Goal: Find specific page/section

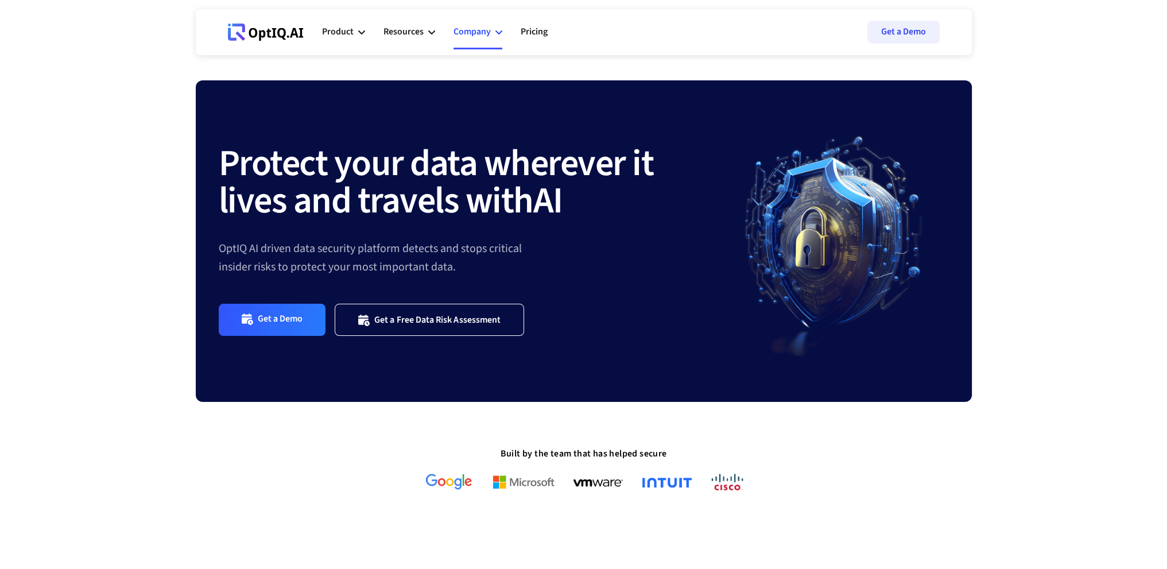
click at [483, 34] on div "Company" at bounding box center [471, 31] width 37 height 15
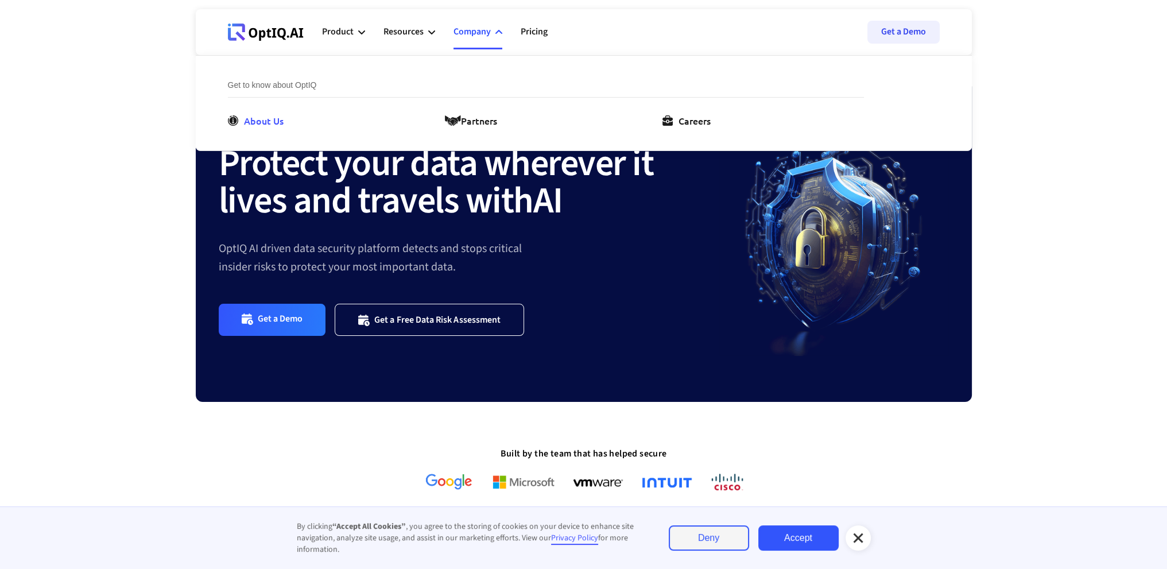
click at [241, 118] on link "About Us" at bounding box center [258, 121] width 60 height 14
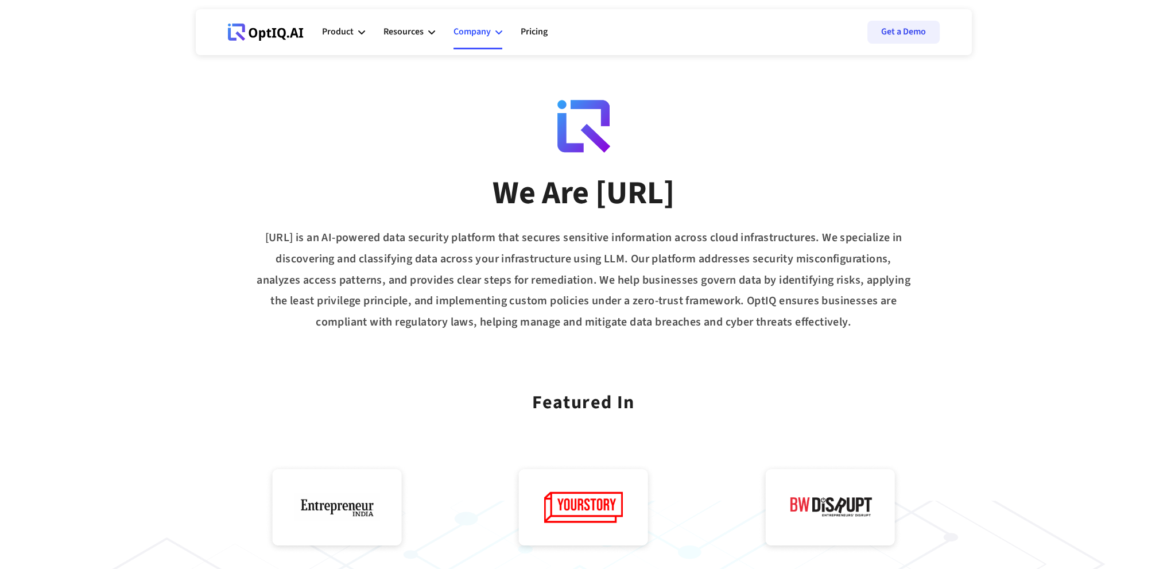
click at [500, 32] on icon at bounding box center [498, 32] width 7 height 4
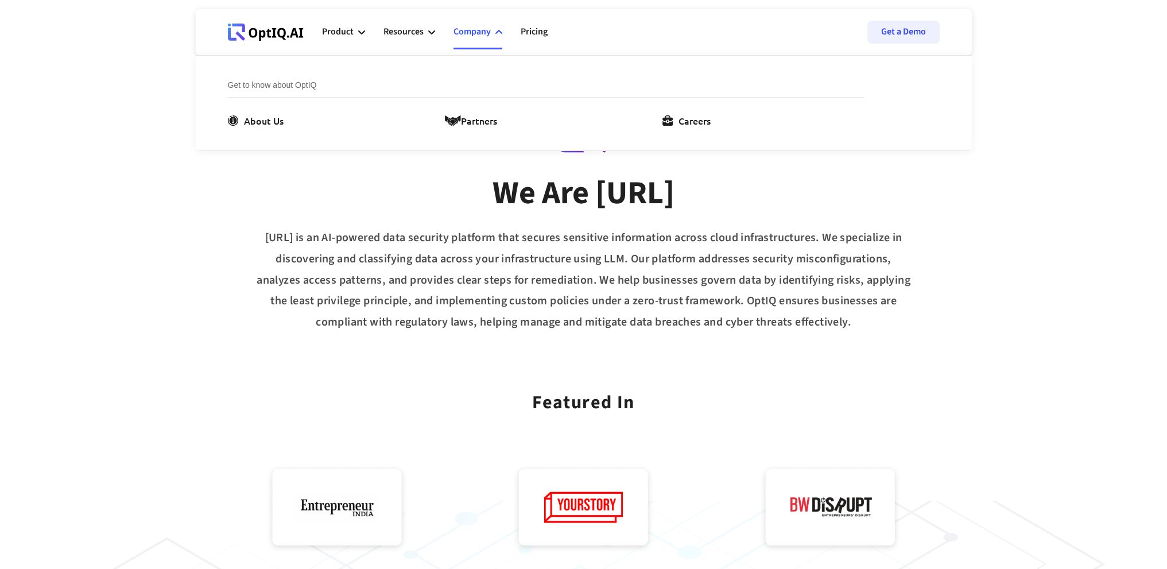
click at [475, 112] on li "Get to know about OptIQ About Us Partners Careers" at bounding box center [546, 103] width 636 height 49
click at [475, 116] on div "Partners" at bounding box center [479, 121] width 36 height 14
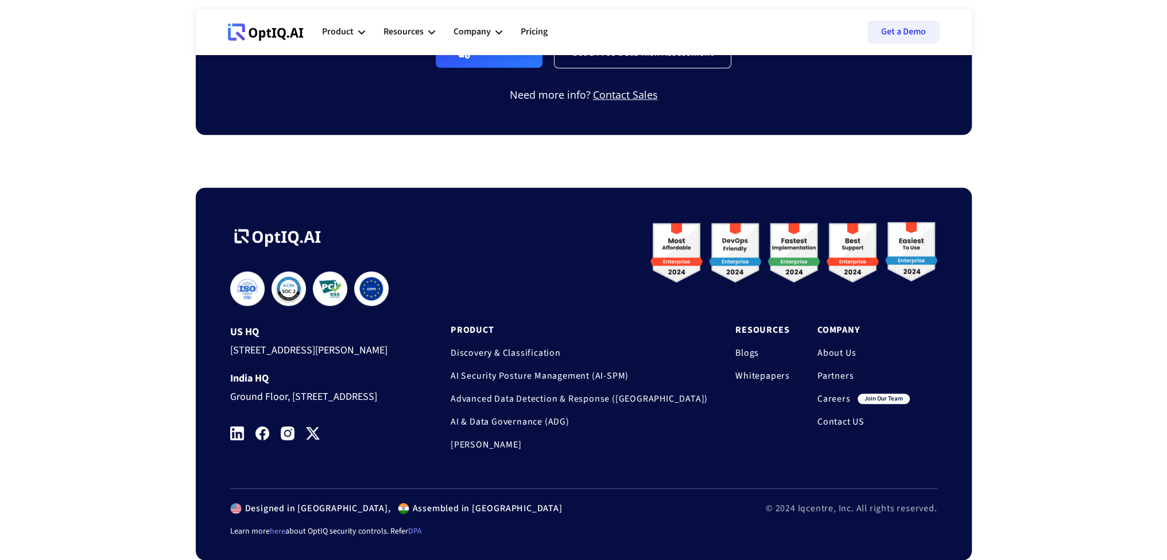
scroll to position [1417, 0]
